Goal: Task Accomplishment & Management: Manage account settings

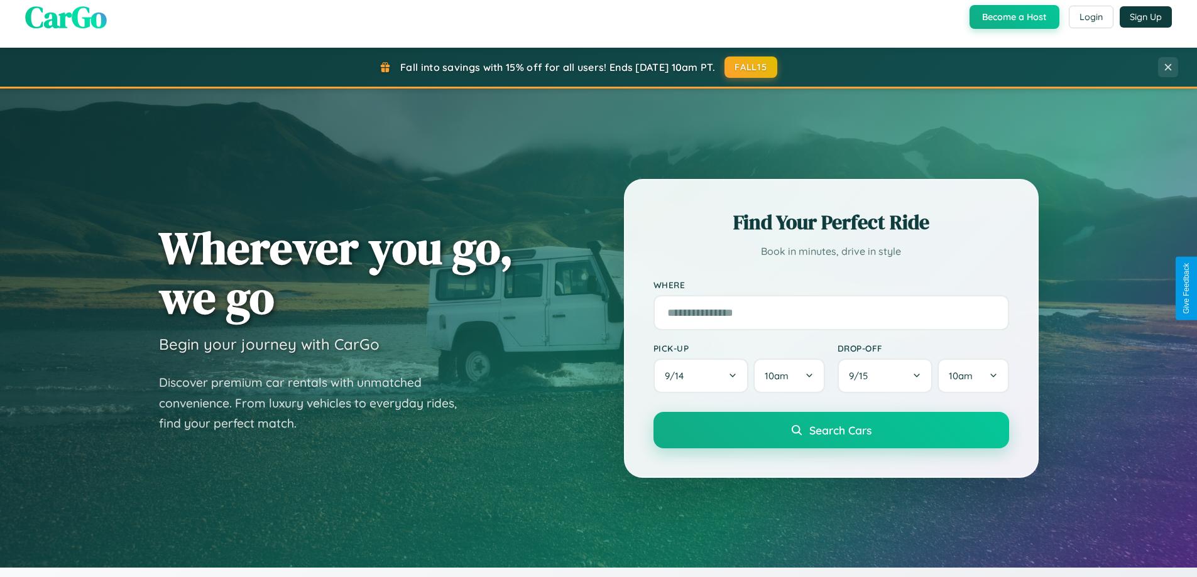
scroll to position [271, 0]
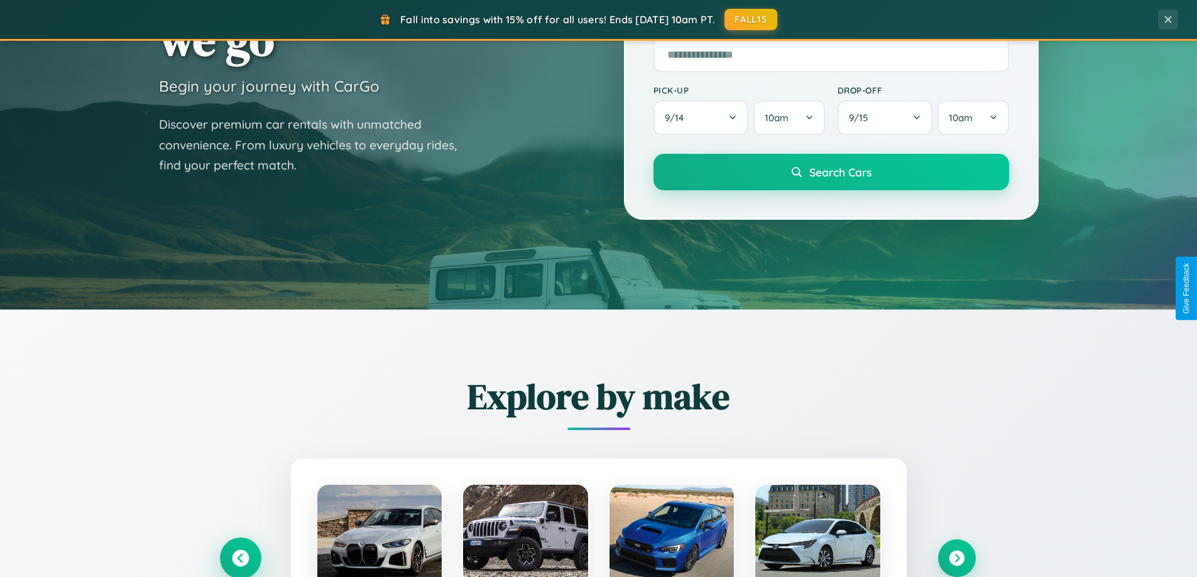
click at [240, 558] on icon at bounding box center [240, 558] width 17 height 17
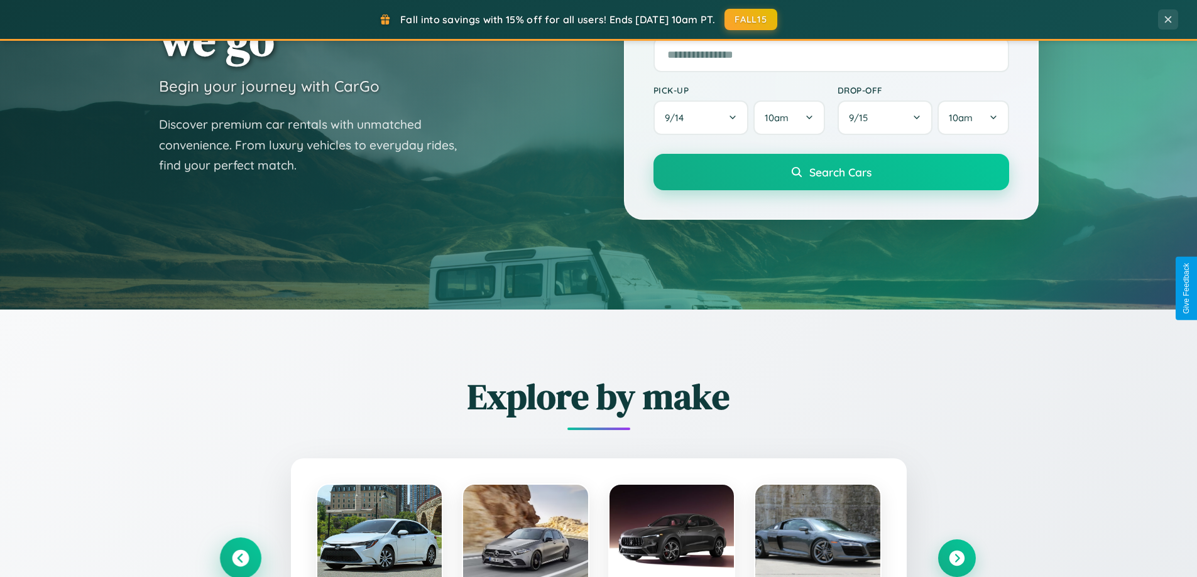
click at [240, 557] on icon at bounding box center [240, 558] width 21 height 21
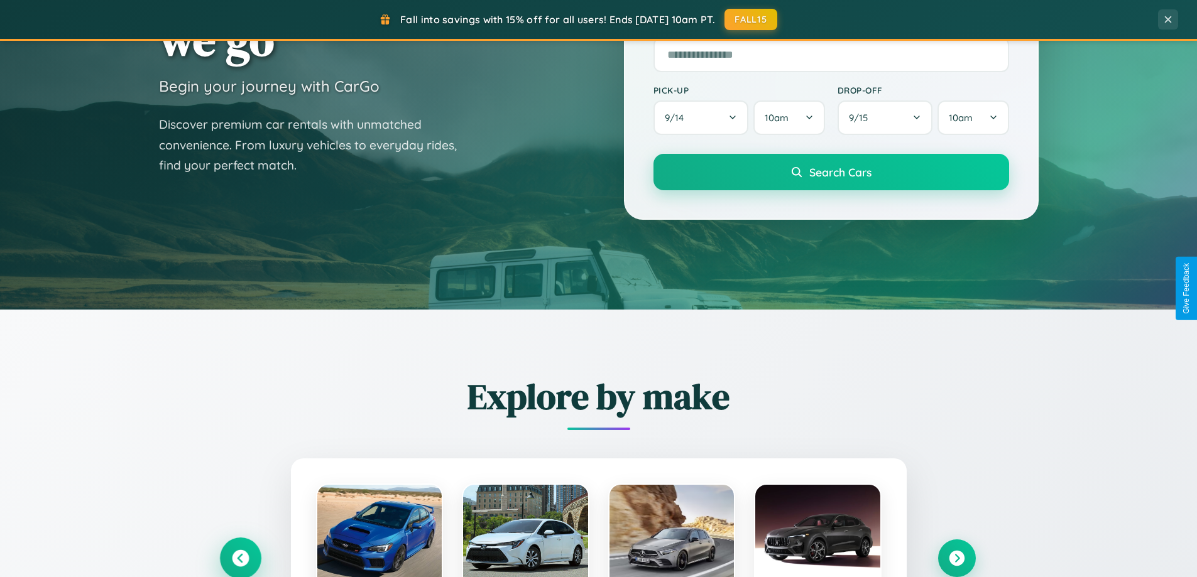
click at [240, 557] on icon at bounding box center [240, 558] width 21 height 21
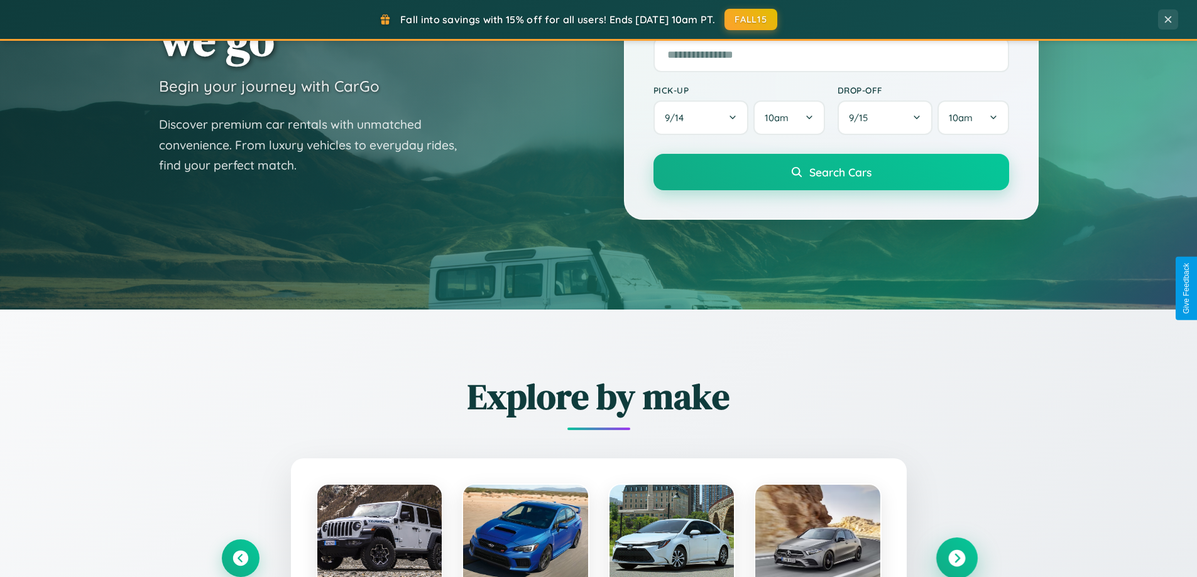
click at [956, 558] on icon at bounding box center [956, 558] width 17 height 17
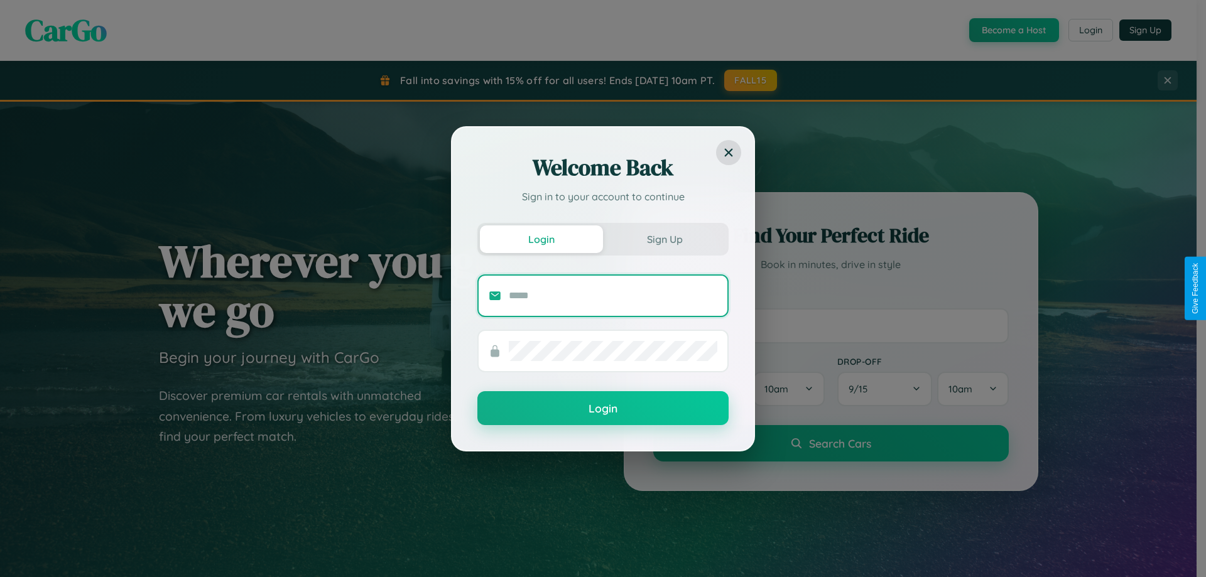
click at [613, 295] on input "text" at bounding box center [613, 296] width 209 height 20
type input "**********"
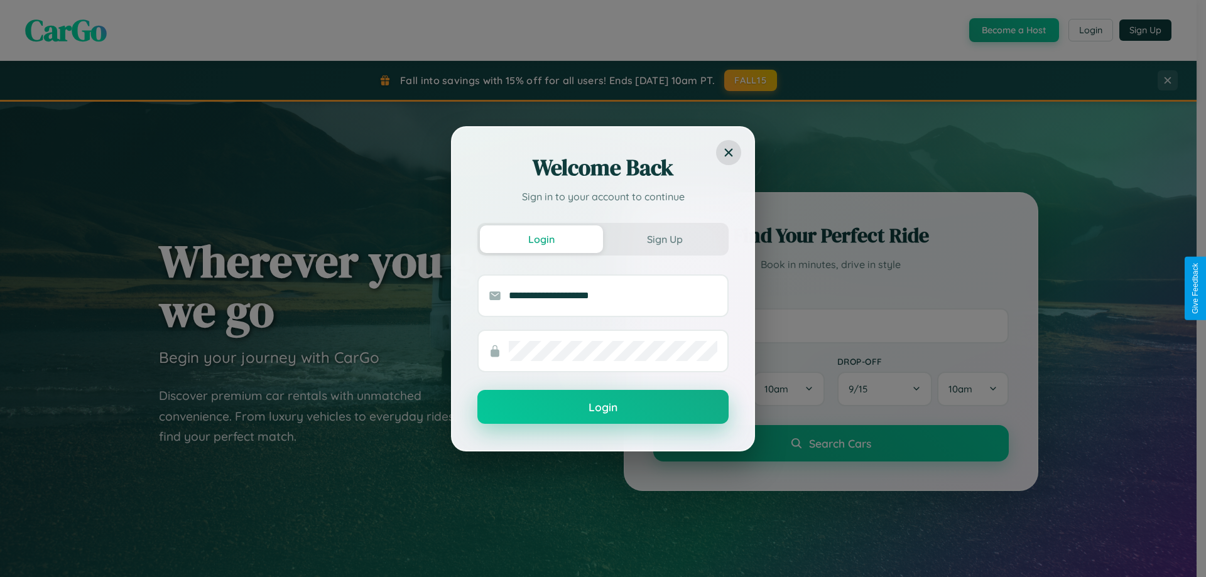
click at [603, 408] on button "Login" at bounding box center [602, 407] width 251 height 34
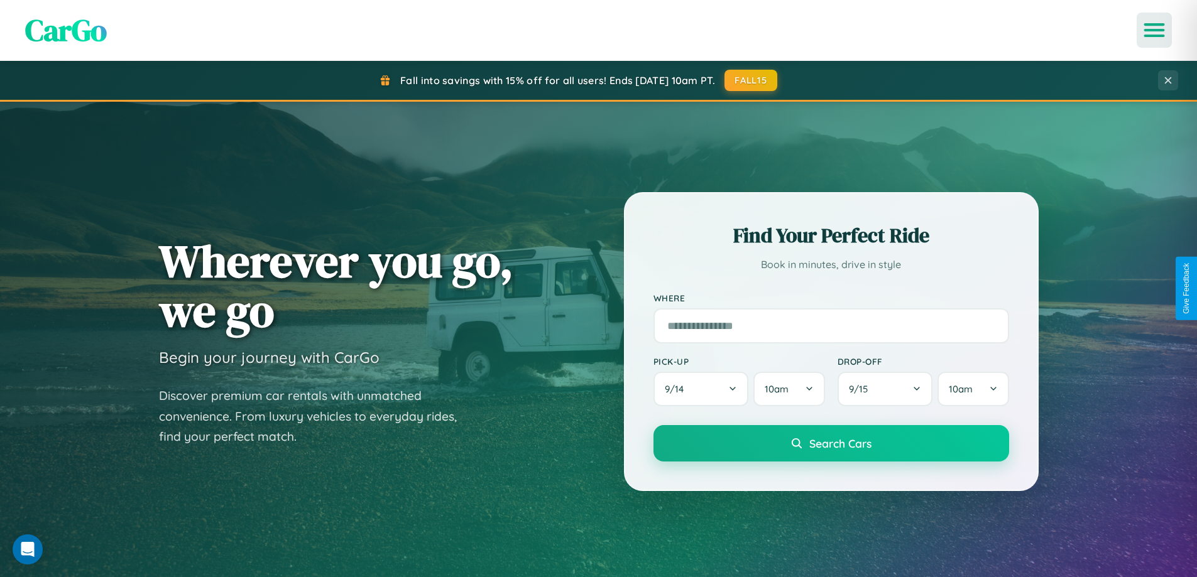
click at [1154, 30] on icon "Open menu" at bounding box center [1154, 30] width 18 height 11
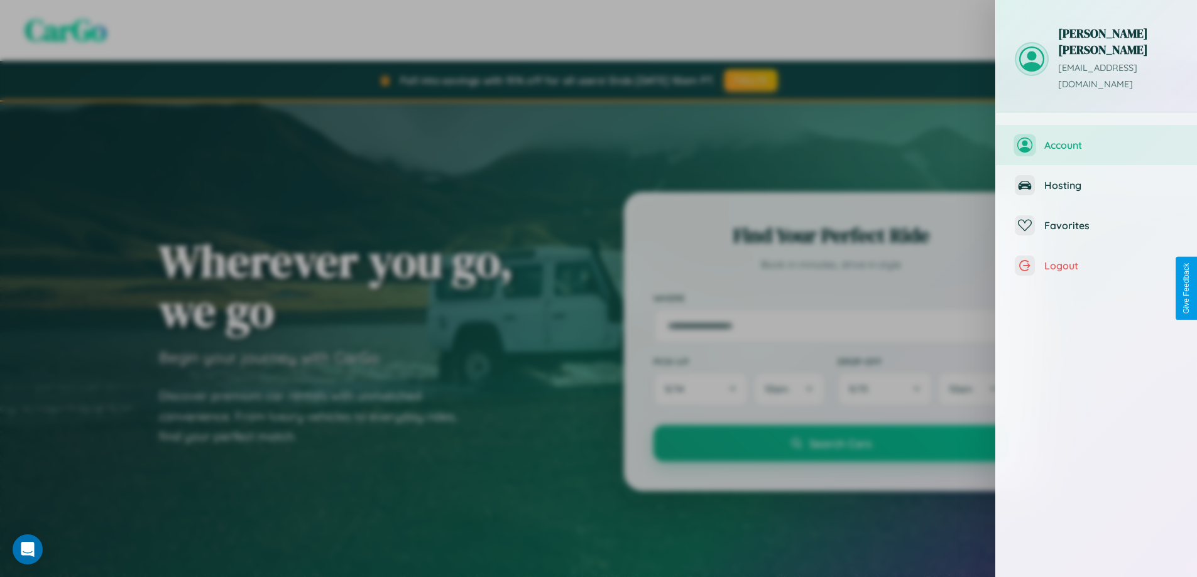
click at [1096, 139] on span "Account" at bounding box center [1111, 145] width 134 height 13
